Goal: Find specific page/section: Find specific page/section

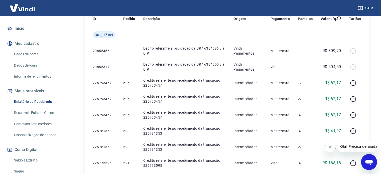
scroll to position [50, 0]
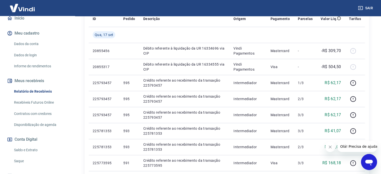
click at [43, 123] on link "Disponibilização de agenda" at bounding box center [40, 125] width 57 height 10
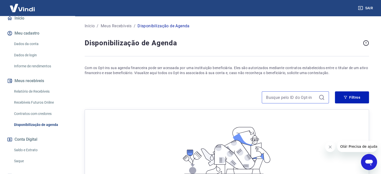
click at [290, 98] on input at bounding box center [291, 98] width 51 height 8
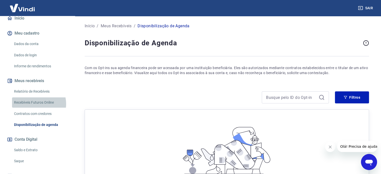
click at [35, 104] on link "Recebíveis Futuros Online" at bounding box center [40, 102] width 57 height 10
